Goal: Task Accomplishment & Management: Manage account settings

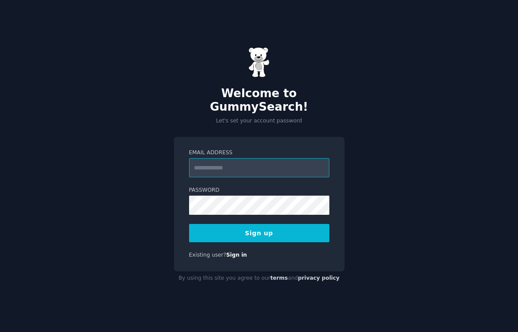
type input "**********"
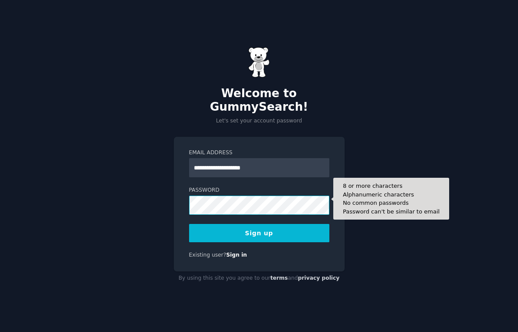
click at [259, 226] on button "Sign up" at bounding box center [259, 233] width 140 height 18
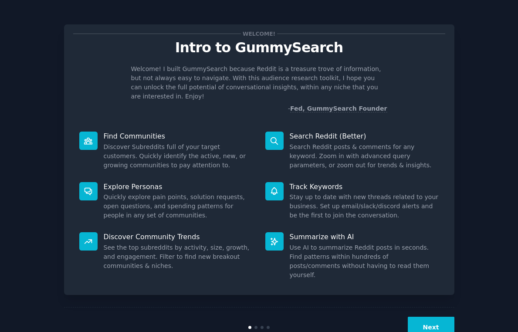
click at [435, 318] on button "Next" at bounding box center [431, 327] width 47 height 21
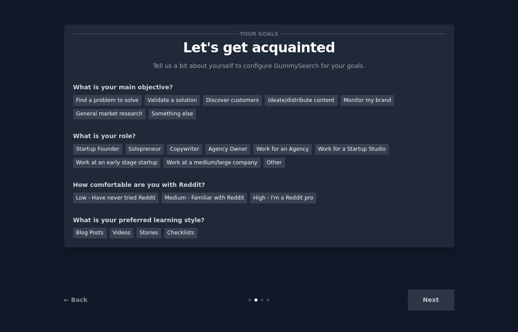
click at [426, 304] on div "Next" at bounding box center [389, 299] width 130 height 21
click at [420, 302] on div "Next" at bounding box center [389, 299] width 130 height 21
click at [123, 100] on div "Find a problem to solve" at bounding box center [107, 100] width 68 height 11
click at [162, 101] on div "Validate a solution" at bounding box center [172, 100] width 55 height 11
click at [111, 99] on div "Find a problem to solve" at bounding box center [107, 100] width 68 height 11
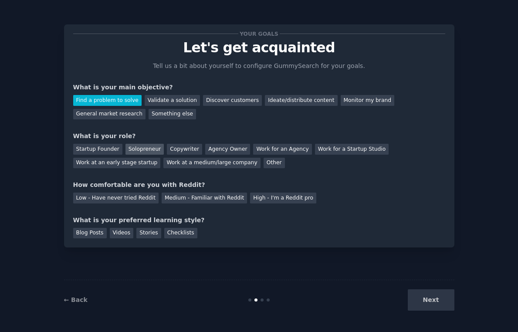
click at [138, 149] on div "Solopreneur" at bounding box center [144, 149] width 38 height 11
click at [184, 200] on div "Medium - Familiar with Reddit" at bounding box center [204, 197] width 85 height 11
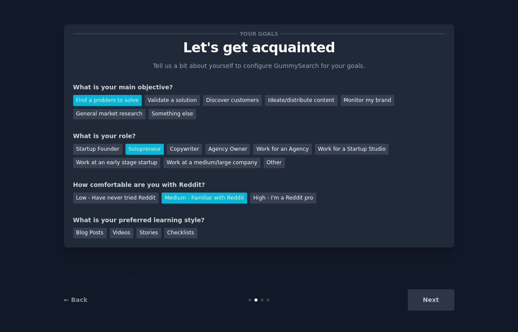
click at [429, 297] on div "Next" at bounding box center [389, 299] width 130 height 21
click at [92, 236] on div "Blog Posts" at bounding box center [90, 233] width 34 height 11
click at [423, 293] on button "Next" at bounding box center [431, 299] width 47 height 21
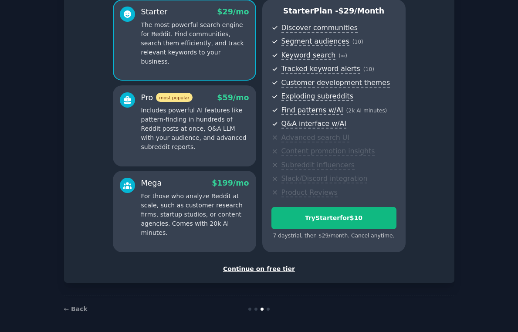
scroll to position [78, 0]
click at [265, 266] on div "Continue on free tier" at bounding box center [259, 269] width 372 height 9
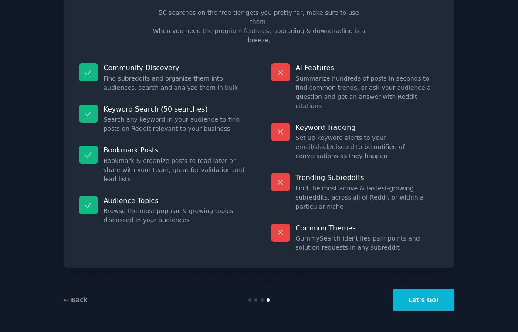
scroll to position [7, 0]
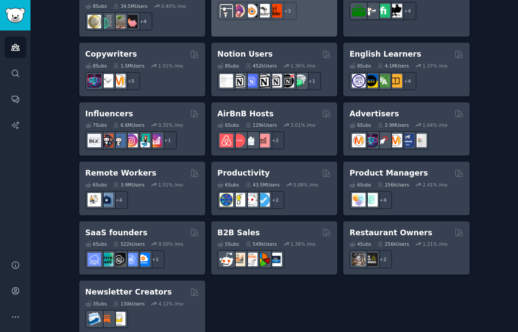
scroll to position [669, 0]
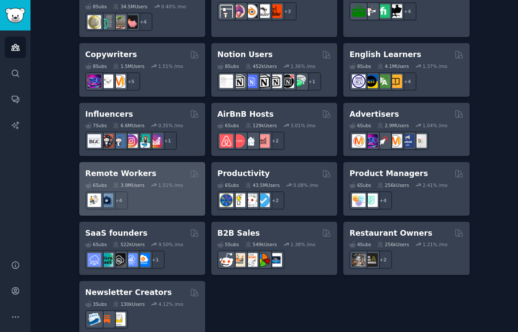
type input "i hate"
click at [140, 168] on h2 "Remote Workers" at bounding box center [120, 173] width 71 height 11
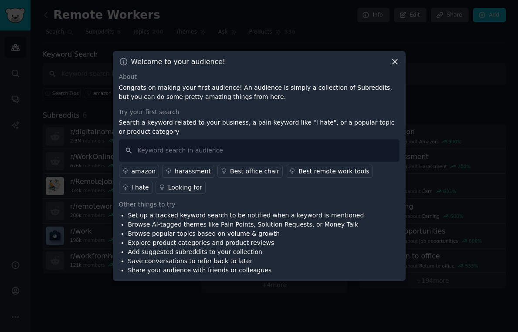
click at [395, 63] on icon at bounding box center [394, 61] width 9 height 9
click at [396, 61] on icon at bounding box center [394, 61] width 9 height 9
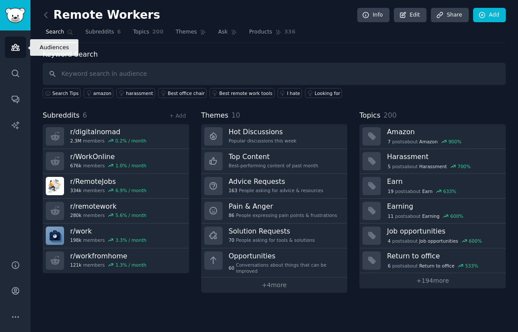
click at [14, 53] on link "Audiences" at bounding box center [15, 47] width 21 height 21
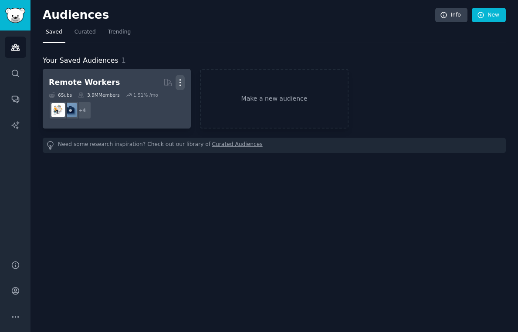
click at [182, 83] on icon "button" at bounding box center [179, 82] width 9 height 9
click at [155, 99] on p "Delete" at bounding box center [156, 100] width 20 height 9
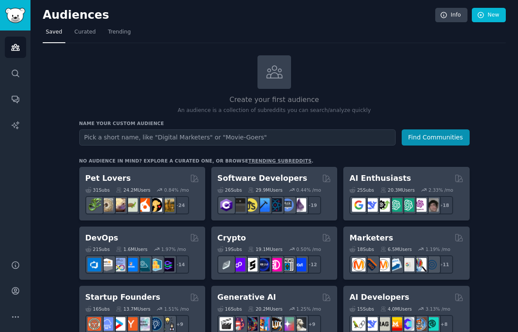
click at [213, 138] on input "text" at bounding box center [237, 137] width 316 height 16
type input "sport"
click at [435, 136] on button "Find Communities" at bounding box center [435, 137] width 68 height 16
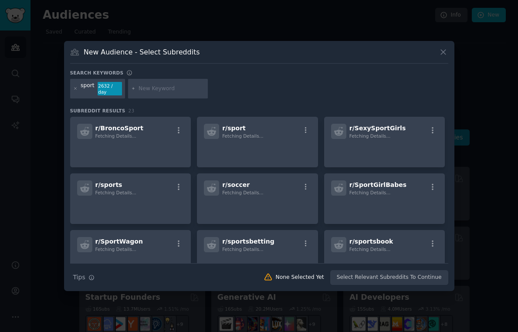
click at [442, 54] on icon at bounding box center [443, 52] width 5 height 5
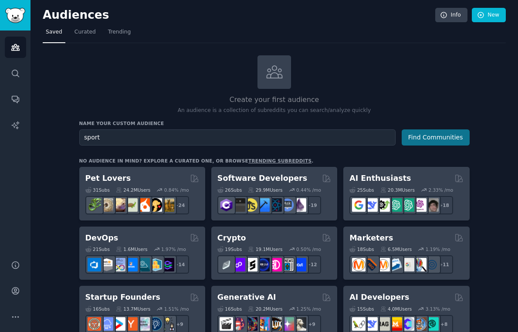
click at [434, 138] on button "Find Communities" at bounding box center [435, 137] width 68 height 16
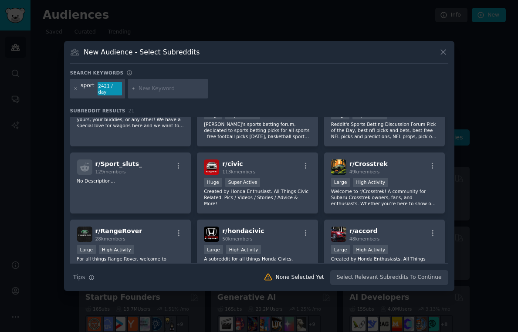
scroll to position [101, 0]
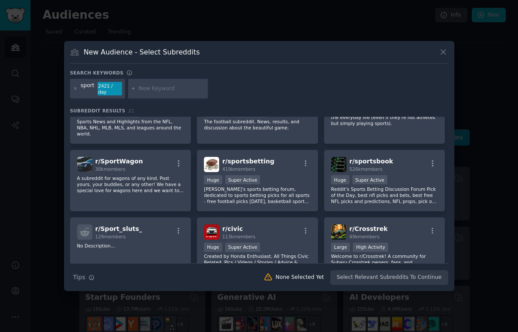
click at [443, 54] on icon at bounding box center [443, 52] width 5 height 5
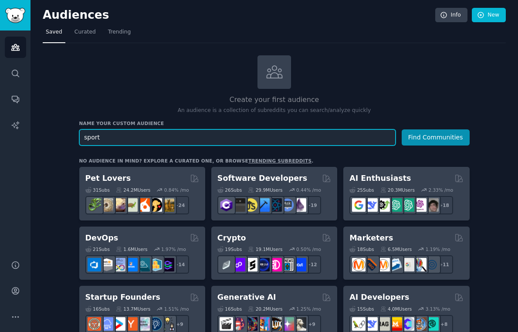
drag, startPoint x: 134, startPoint y: 139, endPoint x: 73, endPoint y: 137, distance: 61.0
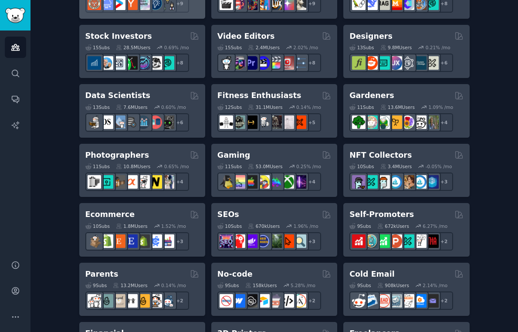
scroll to position [360, 0]
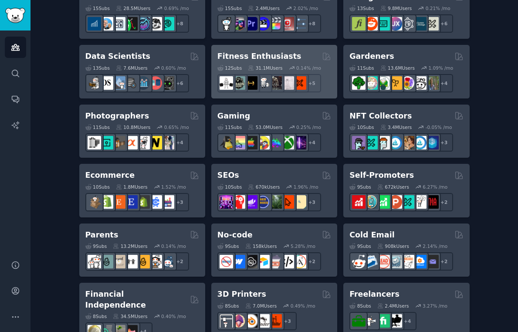
click at [252, 53] on h2 "Fitness Enthusiasts" at bounding box center [259, 56] width 84 height 11
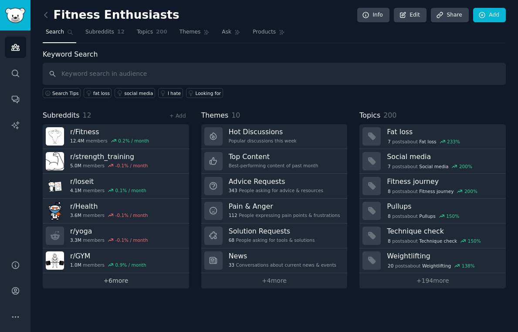
click at [119, 280] on link "+ 6 more" at bounding box center [116, 280] width 146 height 15
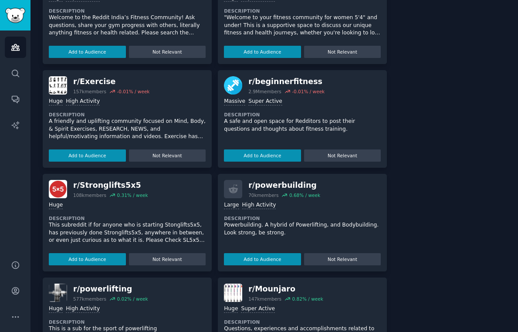
scroll to position [630, 0]
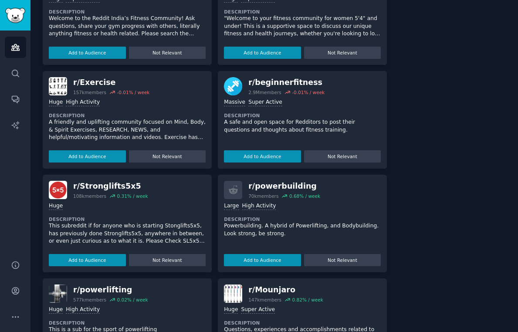
click at [268, 78] on div "r/ beginnerfitness" at bounding box center [286, 82] width 76 height 11
click at [264, 152] on button "Add to Audience" at bounding box center [262, 156] width 77 height 12
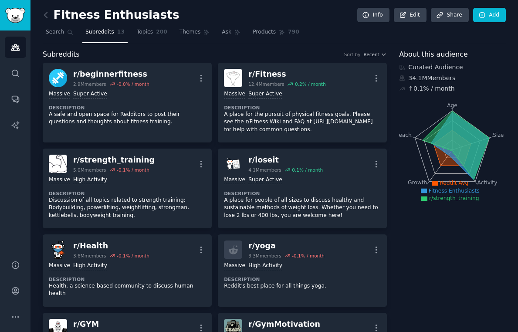
scroll to position [0, 0]
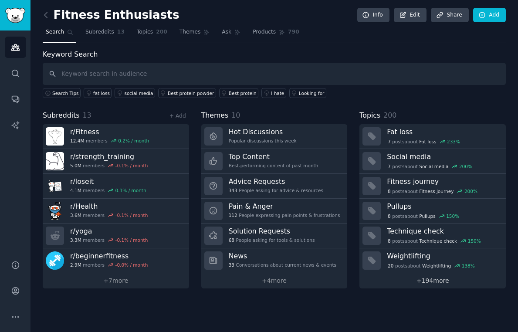
click at [443, 280] on link "+ 194 more" at bounding box center [432, 280] width 146 height 15
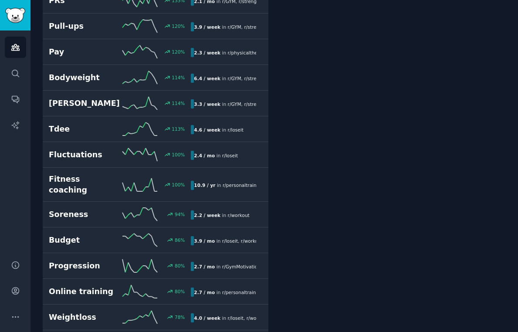
scroll to position [288, 0]
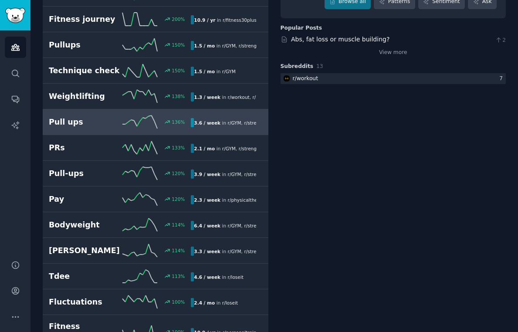
click at [85, 120] on h2 "Pull ups" at bounding box center [84, 122] width 71 height 11
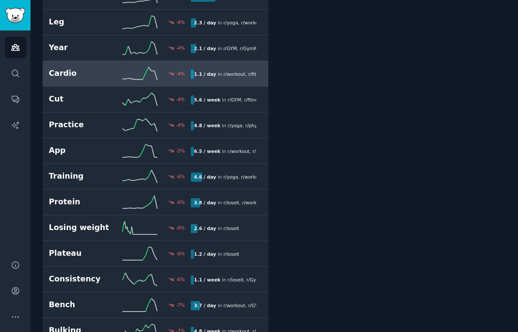
scroll to position [3413, 0]
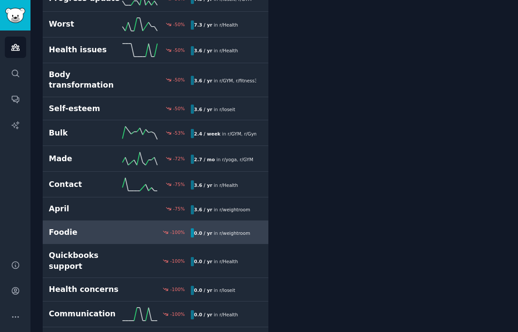
scroll to position [49, 0]
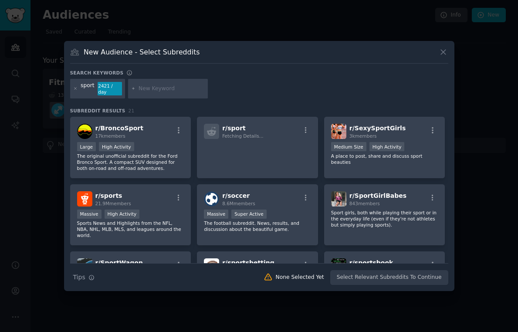
click at [442, 53] on icon at bounding box center [442, 51] width 9 height 9
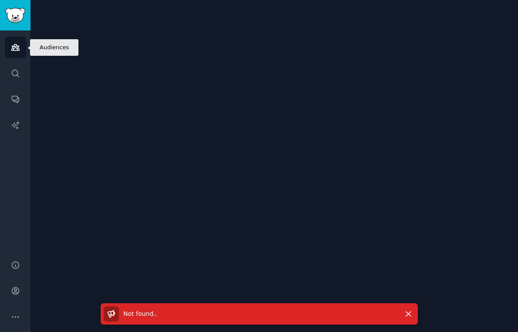
click at [15, 48] on icon "Sidebar" at bounding box center [15, 47] width 9 height 9
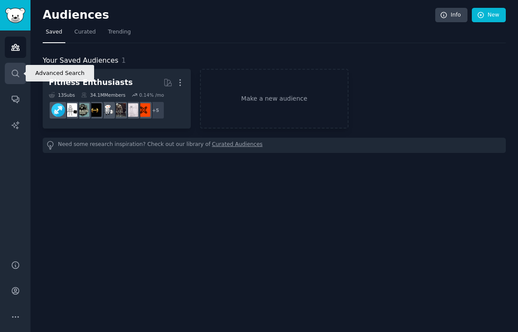
click at [16, 73] on icon "Sidebar" at bounding box center [15, 73] width 9 height 9
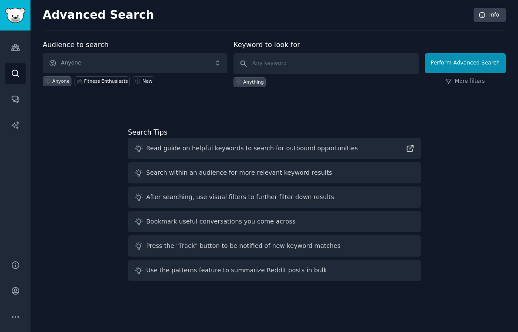
click at [104, 61] on span "Anyone" at bounding box center [135, 63] width 185 height 20
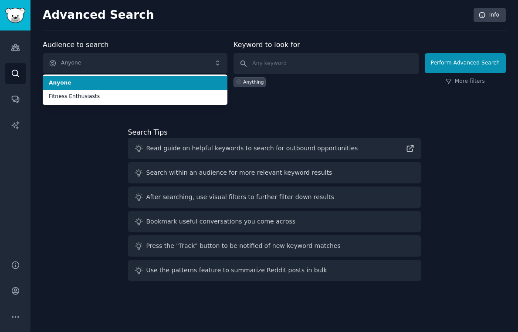
click at [92, 84] on span "Anyone" at bounding box center [135, 83] width 172 height 8
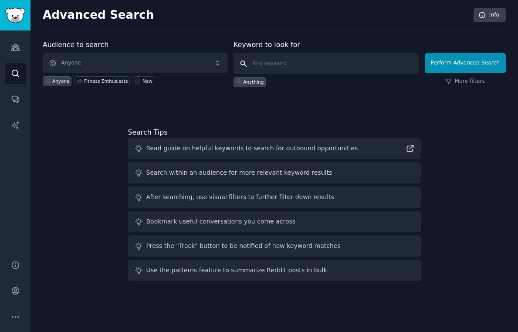
click at [268, 68] on input "text" at bounding box center [325, 63] width 185 height 21
type input "s"
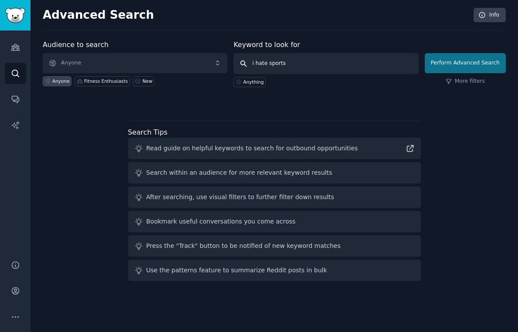
type input "i hate sports"
click at [473, 65] on button "Perform Advanced Search" at bounding box center [465, 63] width 81 height 20
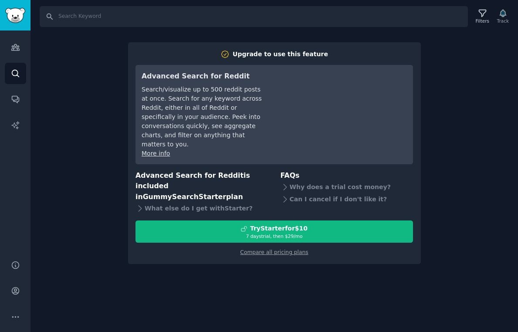
click at [476, 61] on div "Search Filters Track Upgrade to use this feature Advanced Search for Reddit Sea…" at bounding box center [273, 166] width 487 height 332
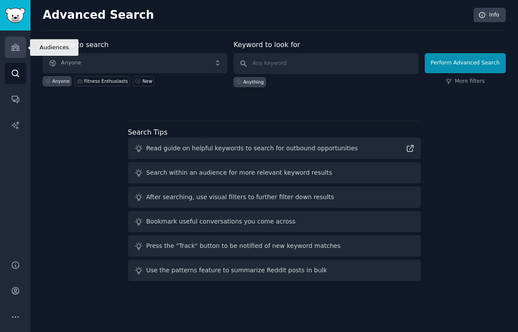
click at [17, 48] on icon "Sidebar" at bounding box center [15, 47] width 9 height 9
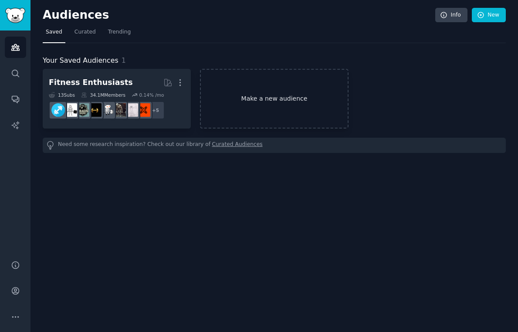
click at [304, 105] on link "Make a new audience" at bounding box center [274, 99] width 148 height 60
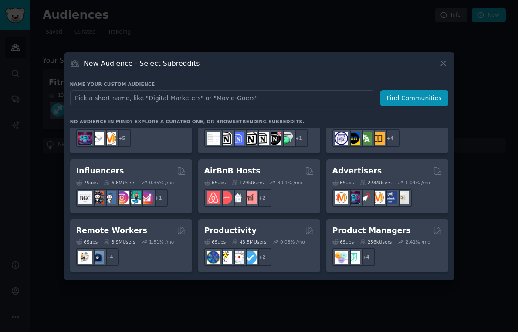
scroll to position [571, 0]
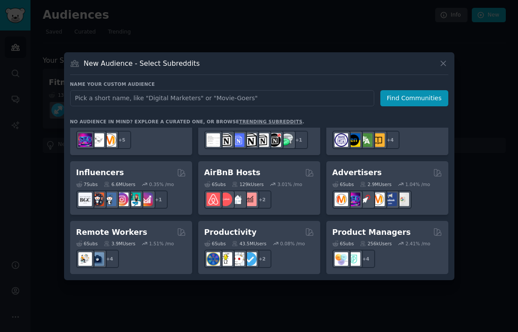
click at [182, 98] on input "text" at bounding box center [222, 98] width 304 height 16
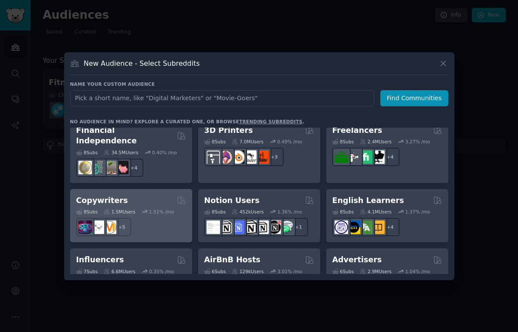
scroll to position [440, 0]
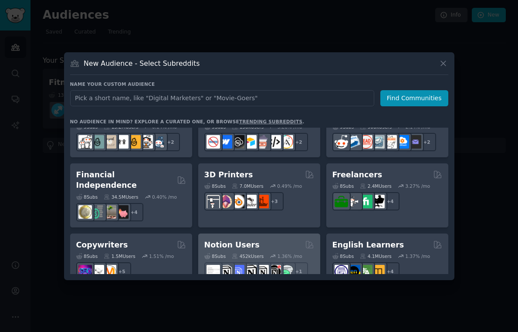
click at [276, 239] on div "Notion Users" at bounding box center [259, 244] width 110 height 11
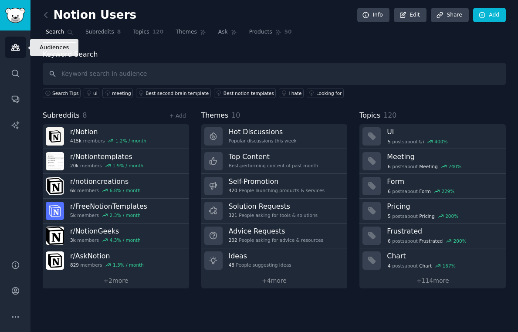
click at [17, 47] on icon "Sidebar" at bounding box center [15, 47] width 9 height 9
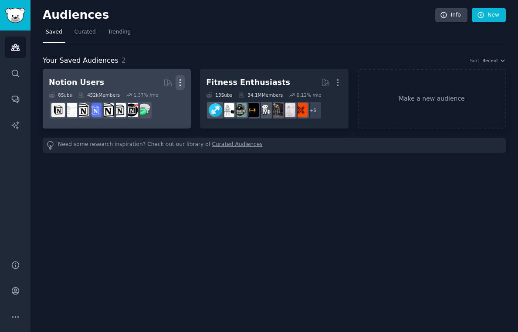
click at [183, 77] on button "More" at bounding box center [179, 82] width 9 height 15
click at [159, 97] on p "Delete" at bounding box center [156, 100] width 20 height 9
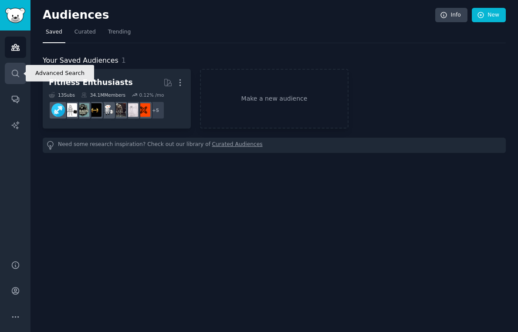
click at [15, 70] on icon "Sidebar" at bounding box center [15, 73] width 7 height 7
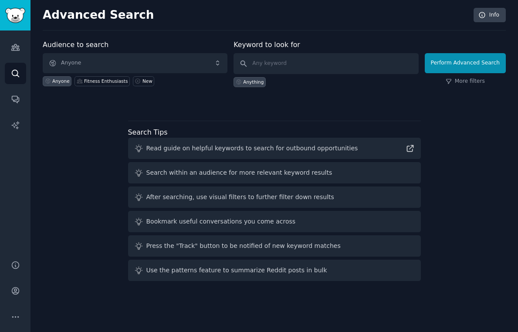
click at [100, 63] on span "Anyone" at bounding box center [135, 63] width 185 height 20
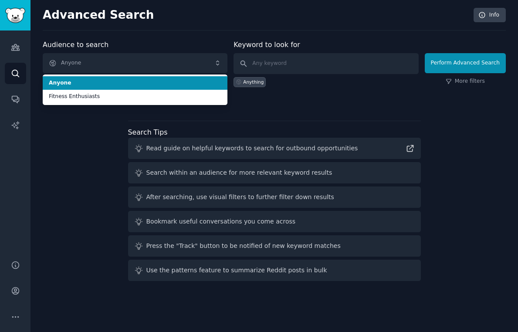
click at [90, 86] on span "Anyone" at bounding box center [135, 83] width 172 height 8
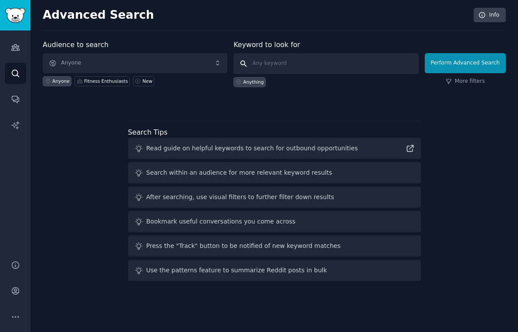
click at [257, 65] on input "text" at bounding box center [325, 63] width 185 height 21
paste input "site:[DOMAIN_NAME] "I hate" + [industry]"
type input "site:[DOMAIN_NAME] "I hate" + [industry]"
click at [466, 63] on button "Perform Advanced Search" at bounding box center [465, 63] width 81 height 20
click at [20, 46] on icon "Sidebar" at bounding box center [15, 47] width 9 height 9
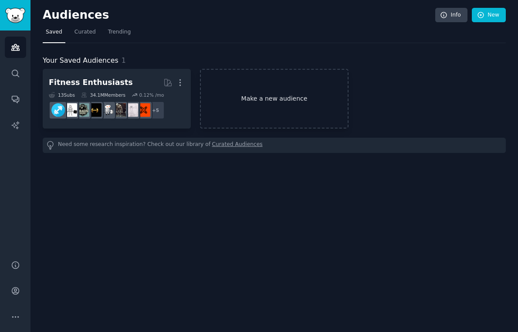
click at [247, 94] on link "Make a new audience" at bounding box center [274, 99] width 148 height 60
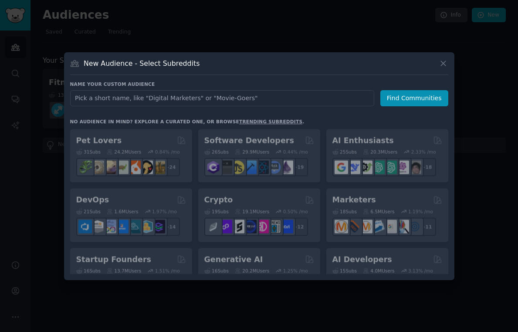
click at [163, 100] on input "text" at bounding box center [222, 98] width 304 height 16
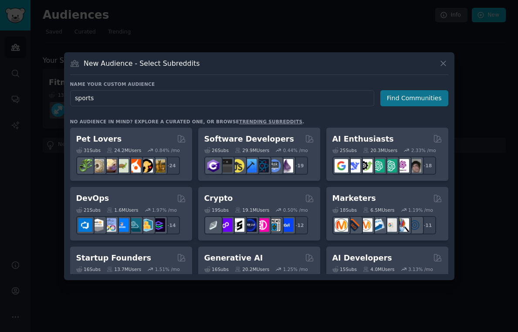
type input "sports"
click at [402, 96] on button "Find Communities" at bounding box center [414, 98] width 68 height 16
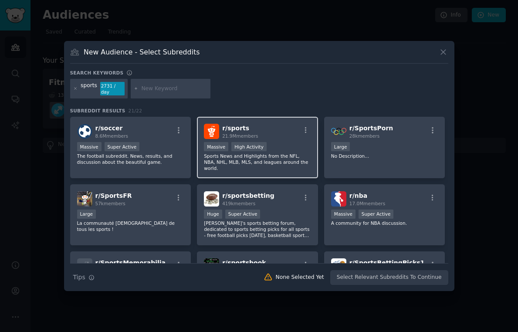
click at [234, 125] on span "r/ sports" at bounding box center [235, 128] width 27 height 7
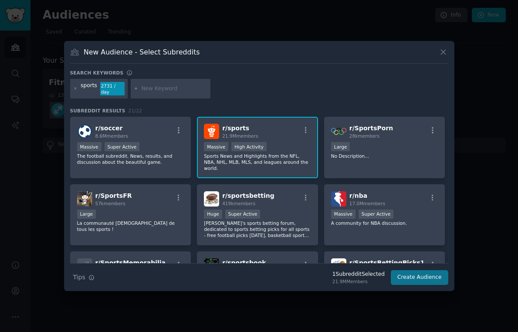
click at [413, 278] on button "Create Audience" at bounding box center [419, 277] width 57 height 15
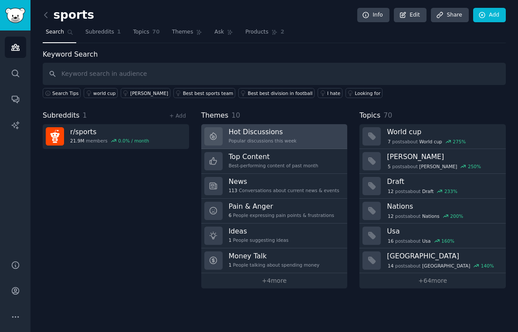
click at [273, 133] on h3 "Hot Discussions" at bounding box center [263, 131] width 68 height 9
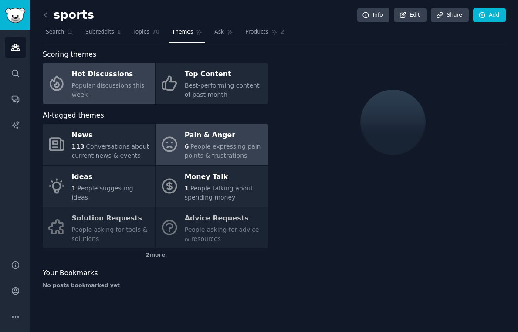
click at [202, 136] on div "Pain & Anger" at bounding box center [224, 135] width 79 height 14
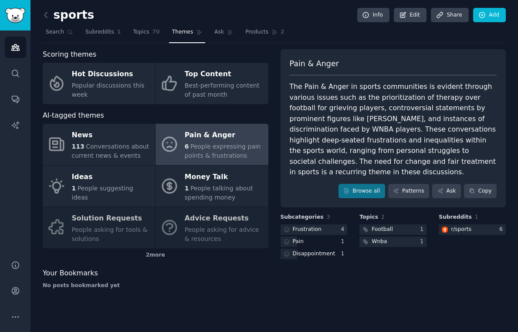
click at [202, 136] on div "Pain & Anger" at bounding box center [224, 135] width 79 height 14
click at [370, 190] on link "Browse all" at bounding box center [361, 191] width 47 height 15
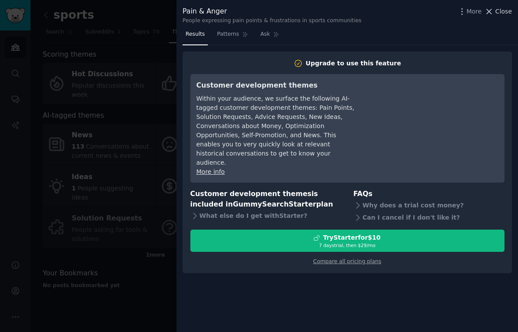
click at [493, 10] on icon at bounding box center [488, 11] width 9 height 9
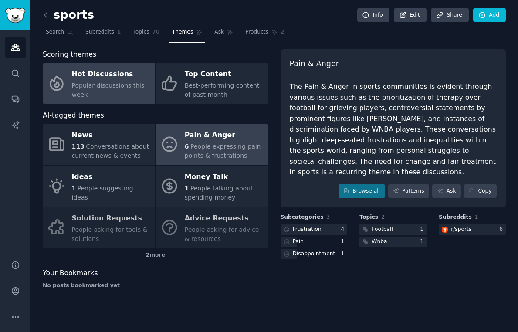
click at [126, 78] on div "Hot Discussions" at bounding box center [111, 74] width 79 height 14
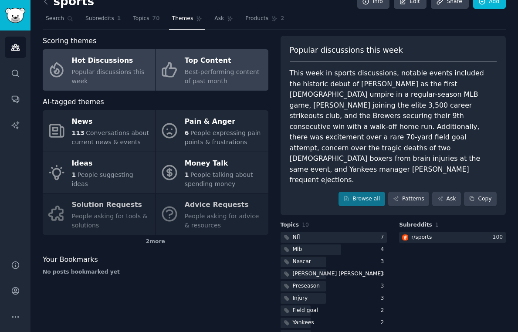
scroll to position [13, 0]
click at [229, 71] on span "Best-performing content of past month" at bounding box center [222, 77] width 75 height 16
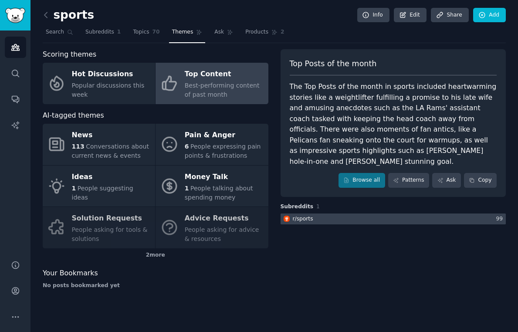
click at [295, 215] on div "r/ sports" at bounding box center [303, 219] width 20 height 8
